Goal: Task Accomplishment & Management: Complete application form

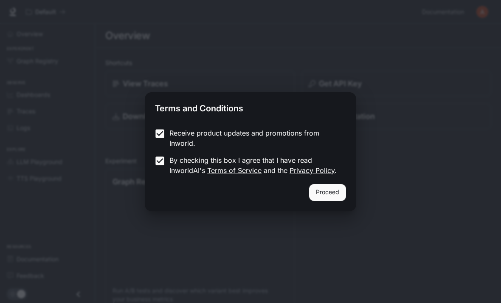
click at [341, 196] on button "Proceed" at bounding box center [327, 192] width 37 height 17
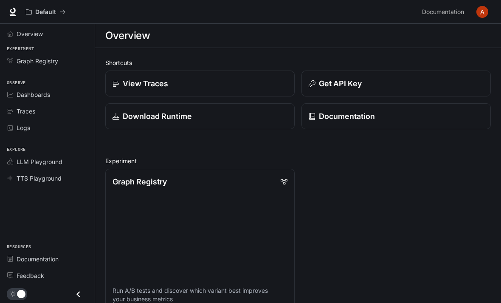
click at [20, 122] on link "Logs" at bounding box center [47, 127] width 88 height 15
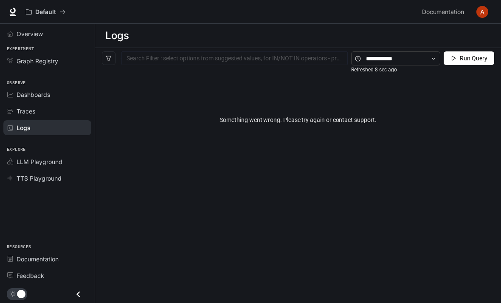
click at [12, 60] on icon "Graph Registry" at bounding box center [10, 61] width 6 height 5
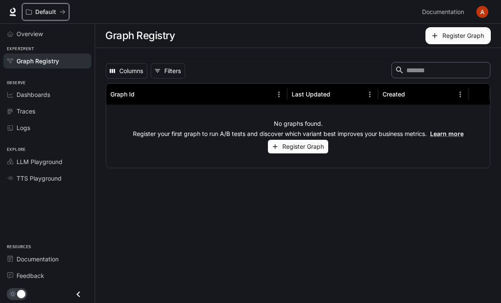
click at [33, 8] on button "Default" at bounding box center [45, 11] width 47 height 17
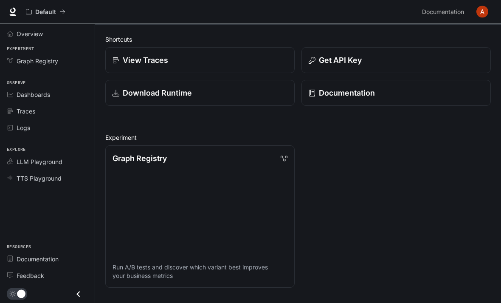
scroll to position [39, 0]
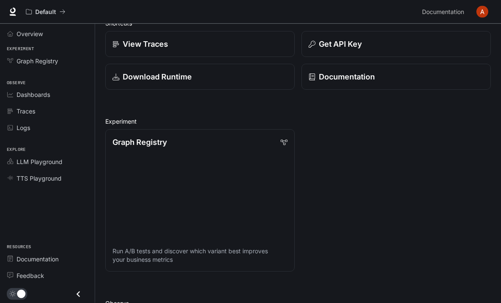
click at [222, 205] on link "Graph Registry Run A/B tests and discover which variant best improves your busi…" at bounding box center [200, 201] width 190 height 142
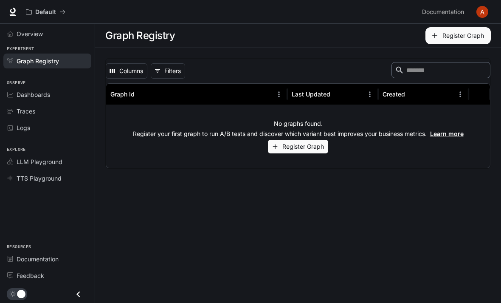
click at [322, 144] on button "Register Graph" at bounding box center [298, 147] width 60 height 14
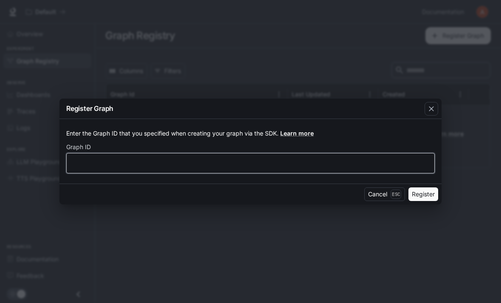
click at [80, 167] on input "text" at bounding box center [251, 163] width 368 height 8
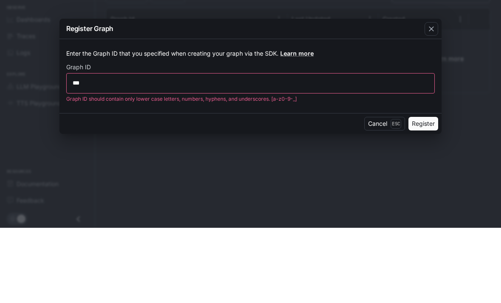
scroll to position [27, 0]
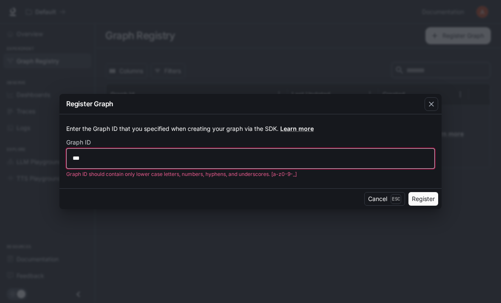
click at [117, 154] on input "***" at bounding box center [251, 158] width 368 height 8
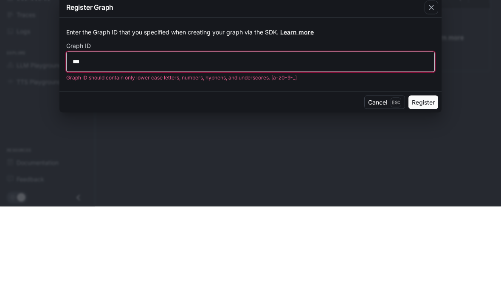
click at [174, 154] on input "***" at bounding box center [251, 158] width 368 height 8
type input "*"
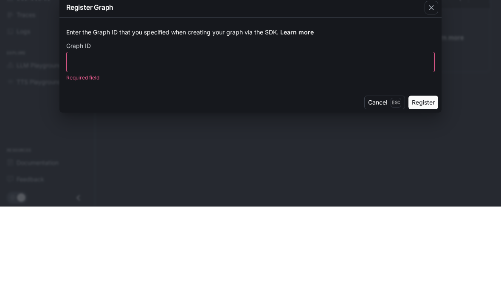
click at [435, 100] on icon "button" at bounding box center [431, 104] width 8 height 8
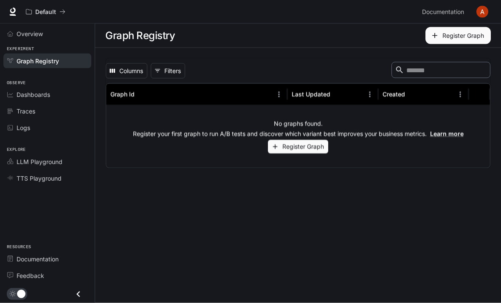
scroll to position [0, 0]
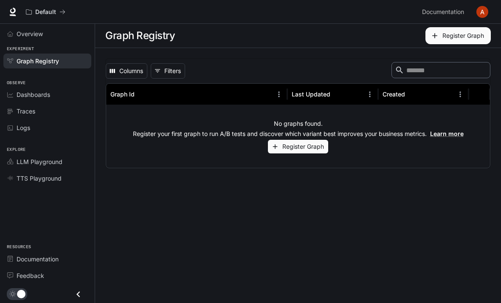
click at [14, 10] on icon at bounding box center [12, 12] width 8 height 8
